Goal: Transaction & Acquisition: Purchase product/service

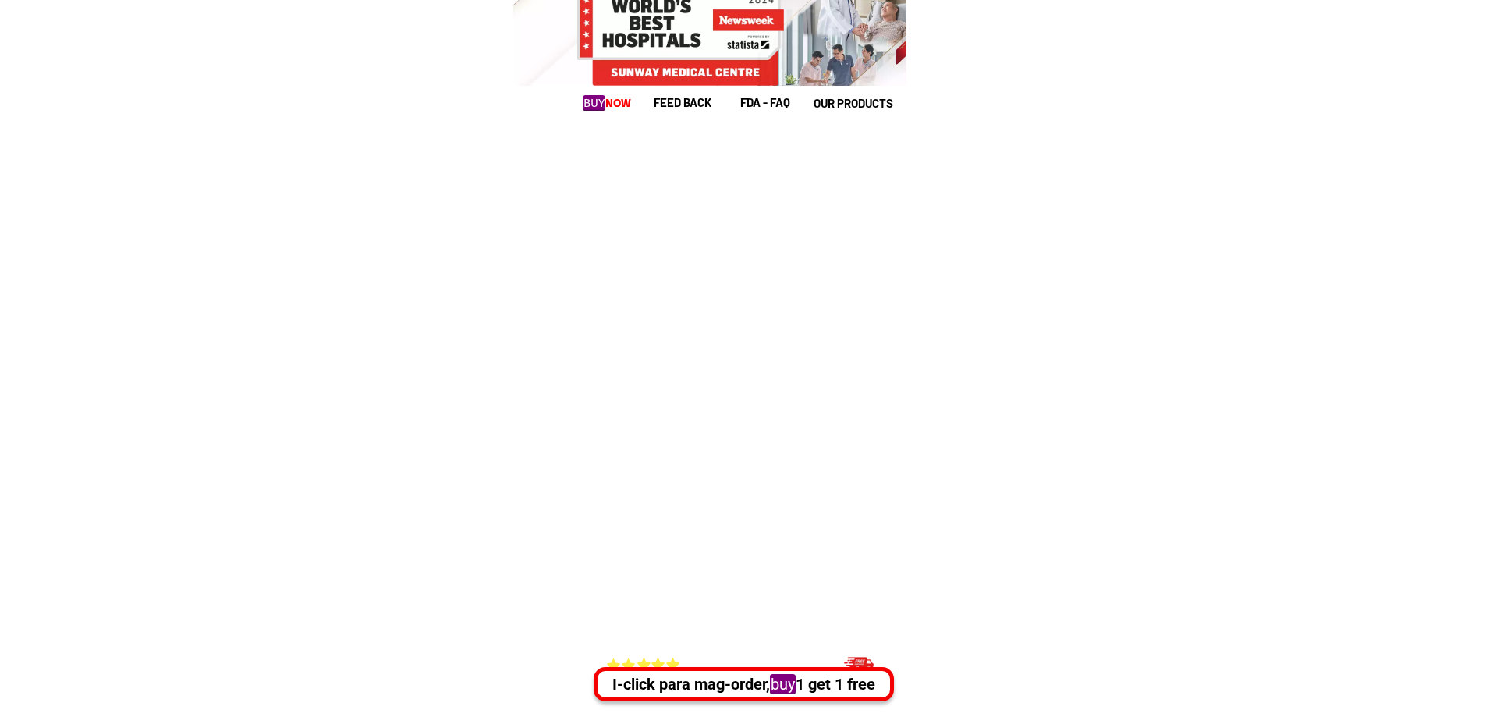
scroll to position [1795, 0]
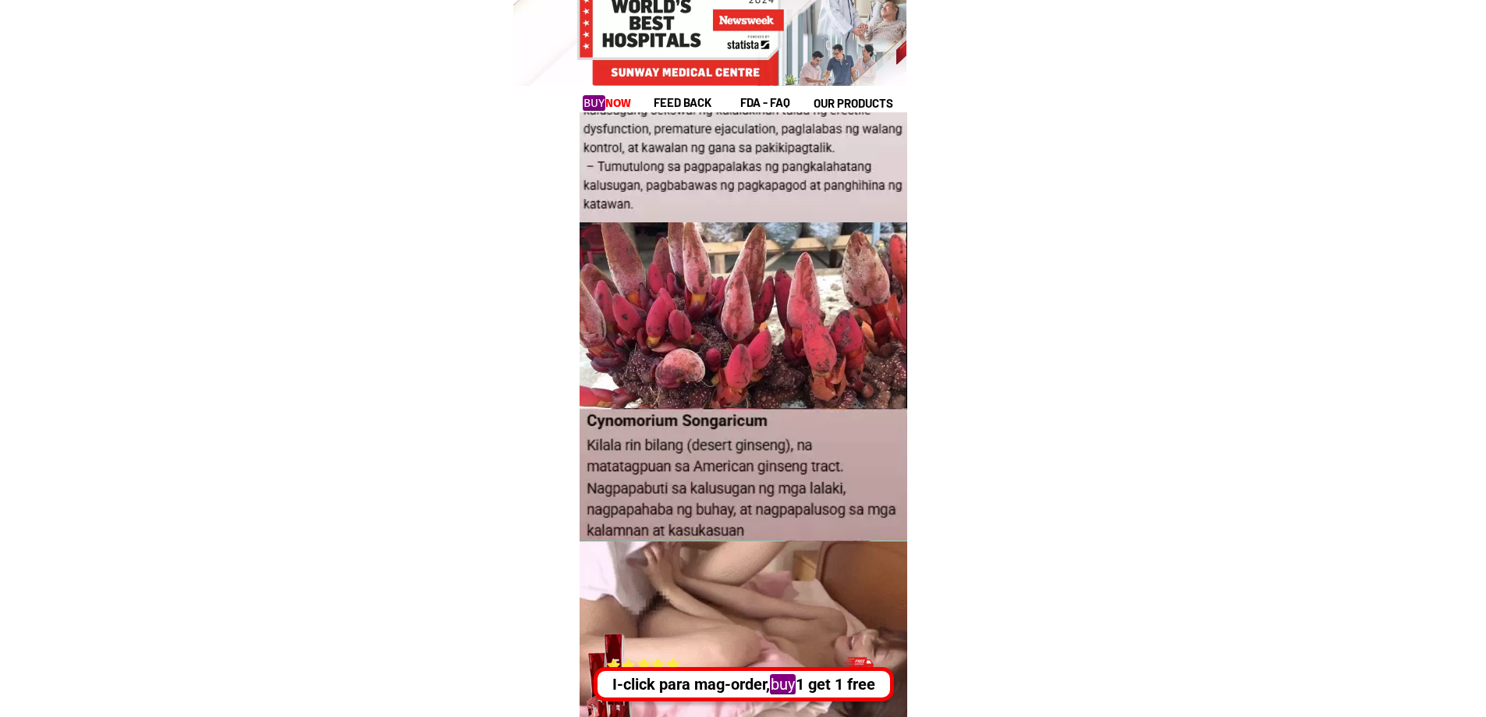
drag, startPoint x: 583, startPoint y: 430, endPoint x: 737, endPoint y: 467, distance: 158.8
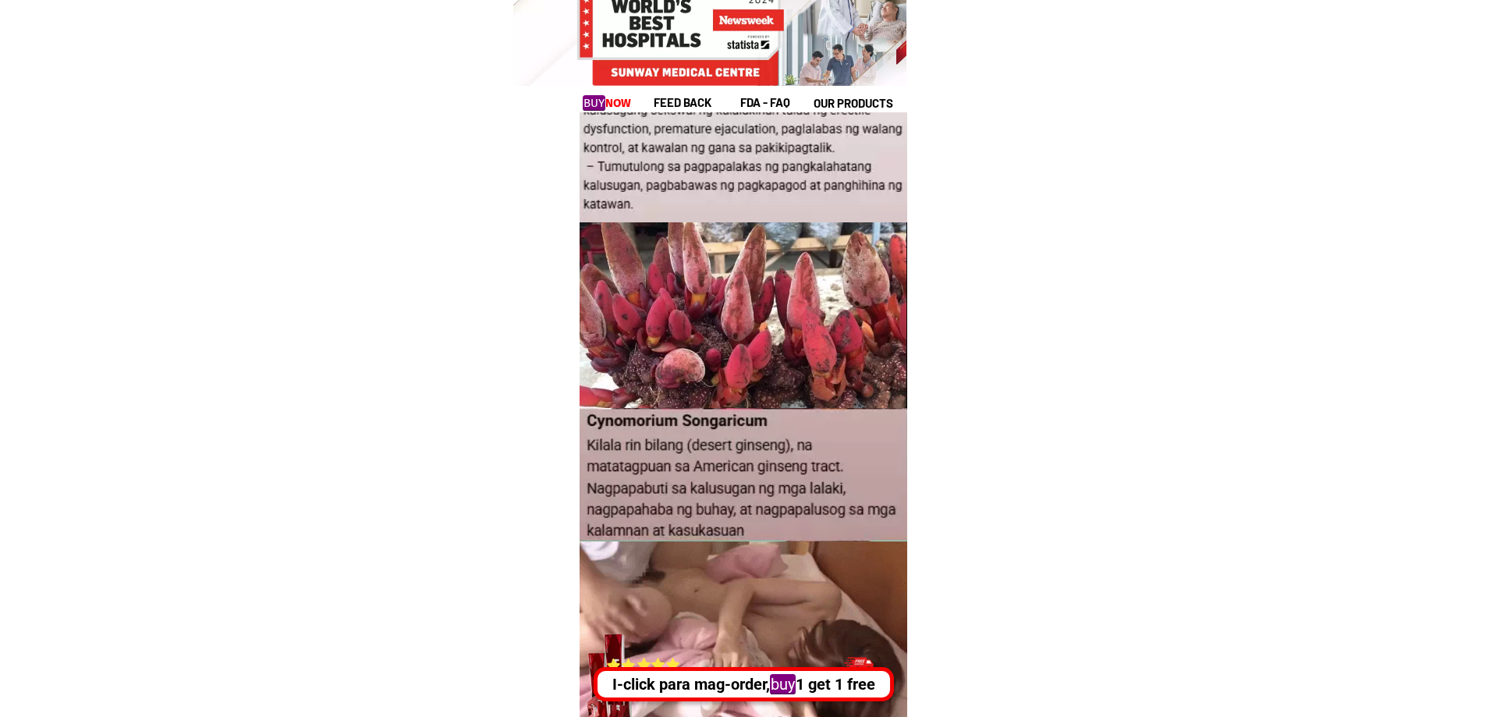
click at [737, 467] on div at bounding box center [743, 475] width 333 height 135
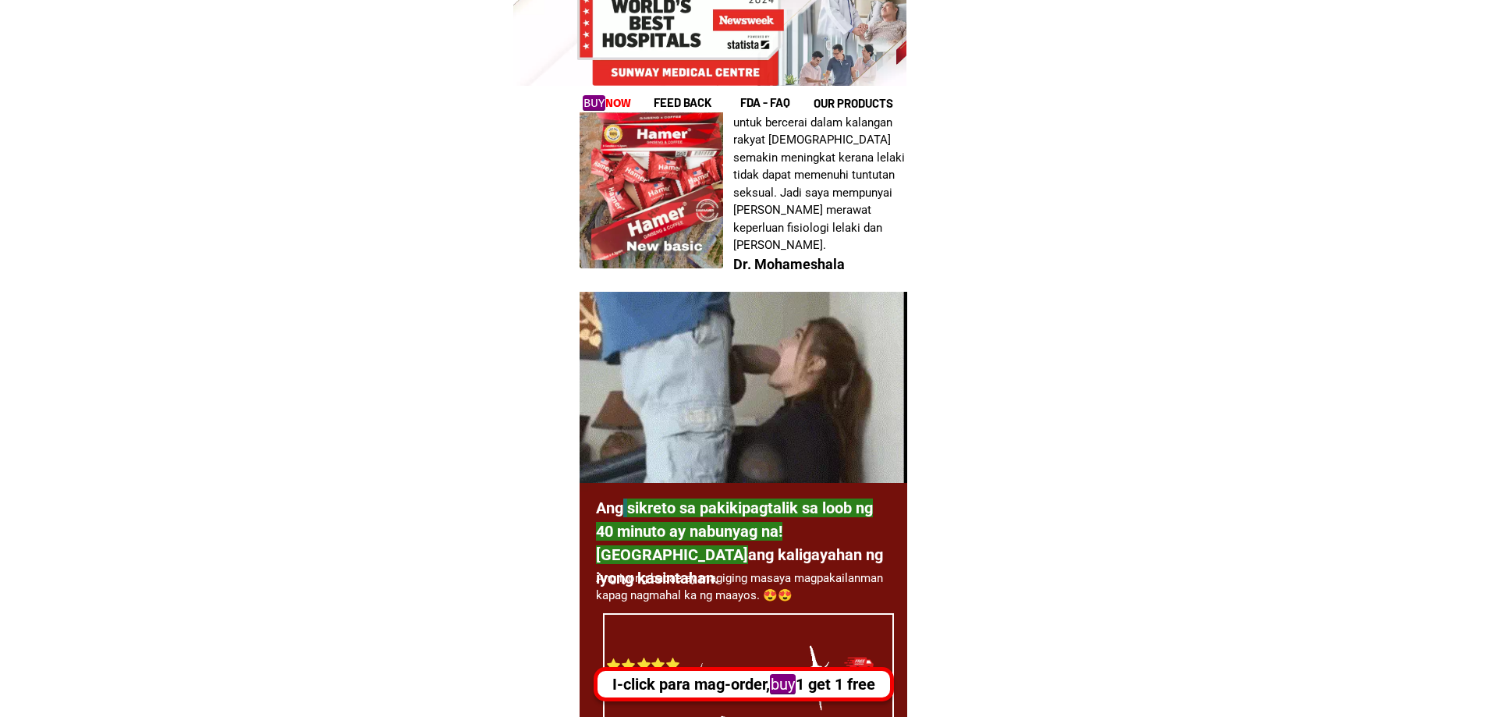
scroll to position [4994, 0]
